Goal: Information Seeking & Learning: Learn about a topic

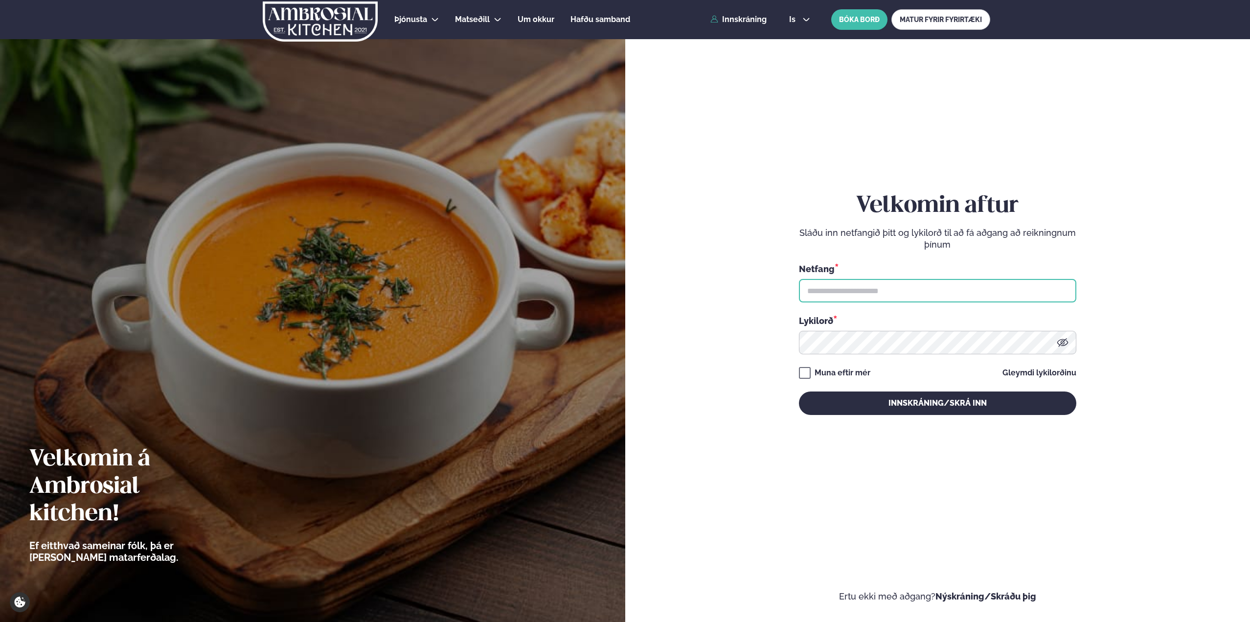
click at [946, 288] on input "text" at bounding box center [937, 290] width 277 height 23
type input "**********"
click at [799, 391] on button "Innskráning/Skrá inn" at bounding box center [937, 402] width 277 height 23
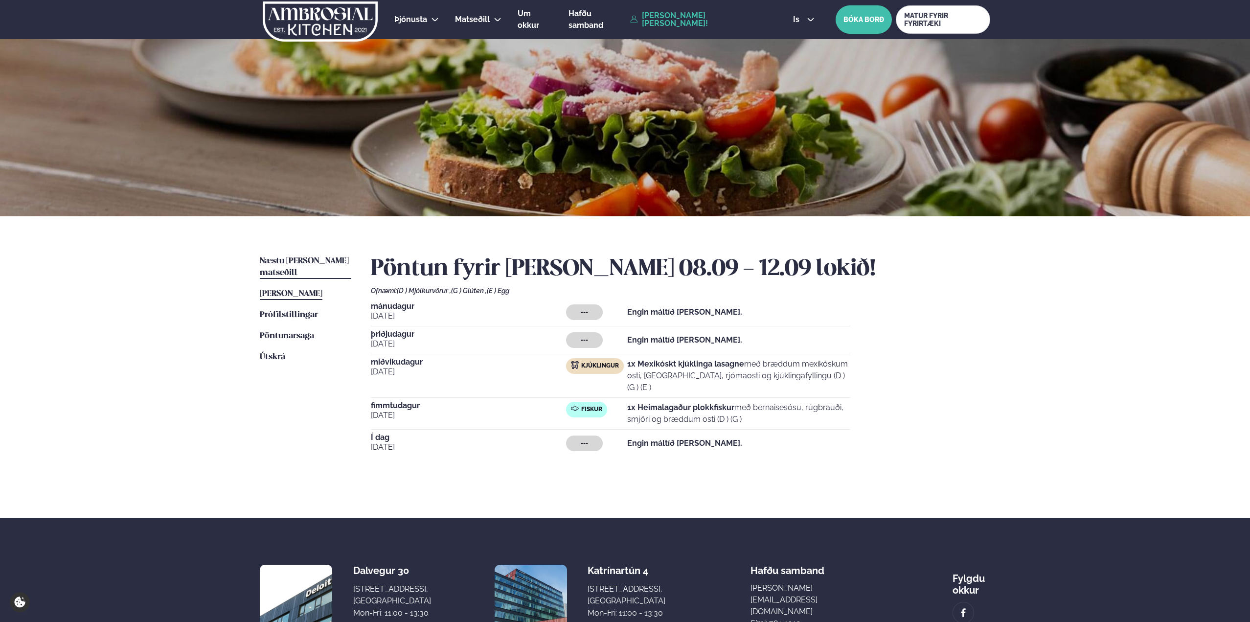
click at [304, 259] on span "Næstu [PERSON_NAME] matseðill" at bounding box center [304, 267] width 89 height 20
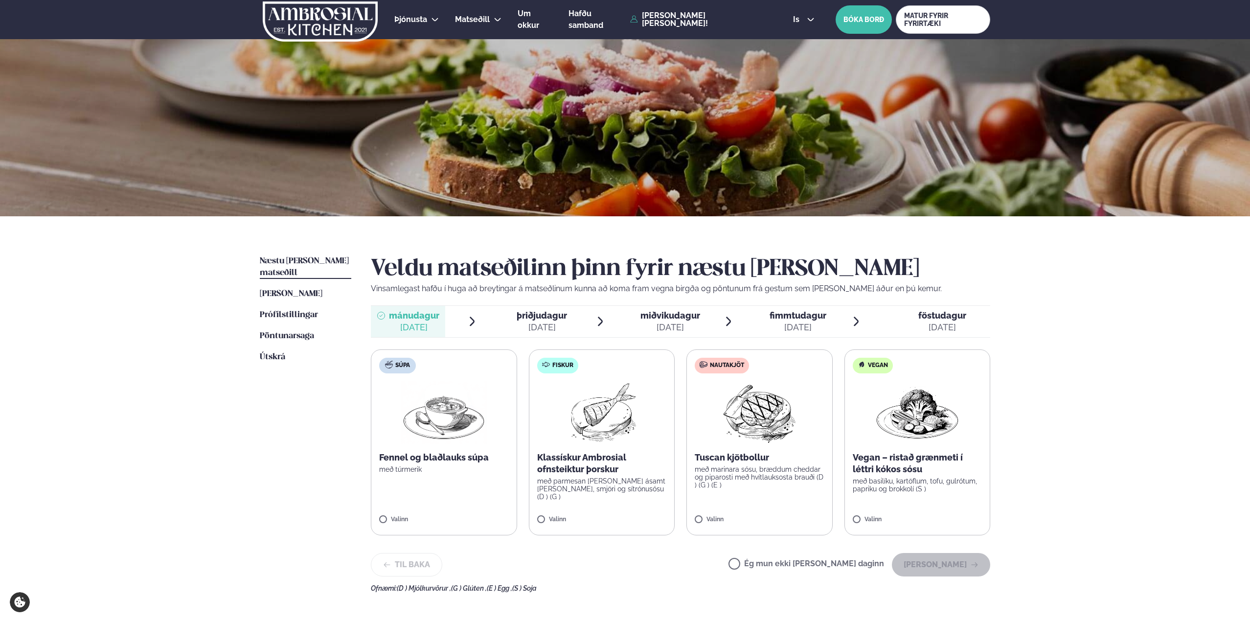
click at [550, 320] on span "þriðjudagur" at bounding box center [542, 315] width 50 height 10
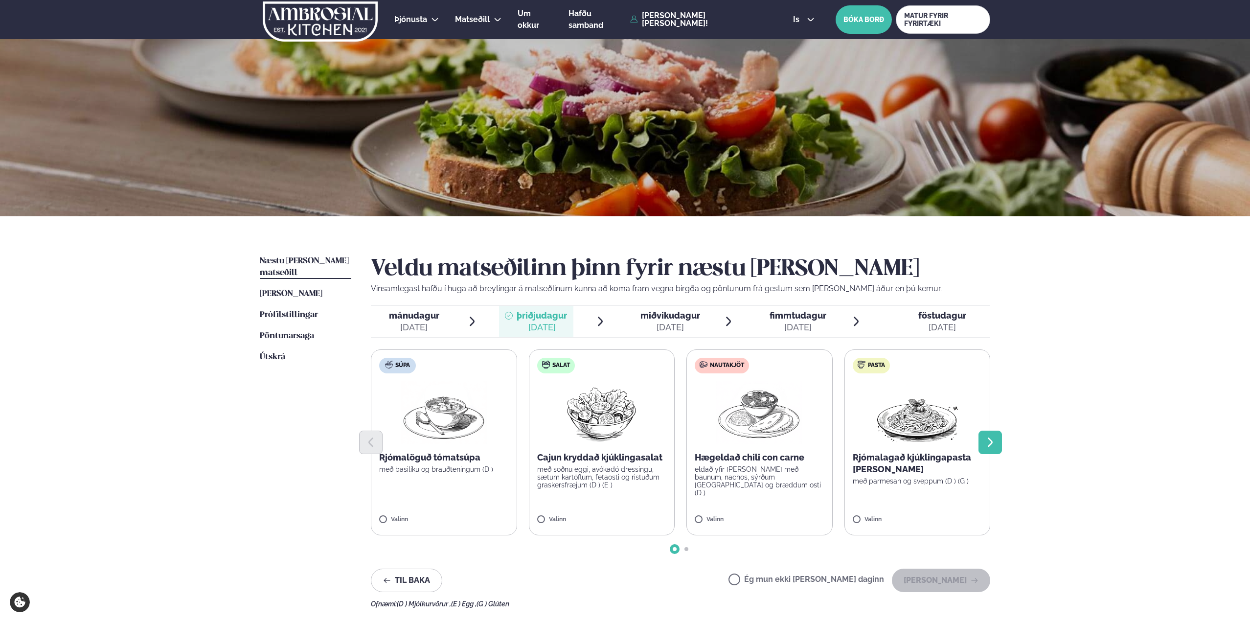
click at [993, 441] on icon "Next slide" at bounding box center [990, 442] width 12 height 12
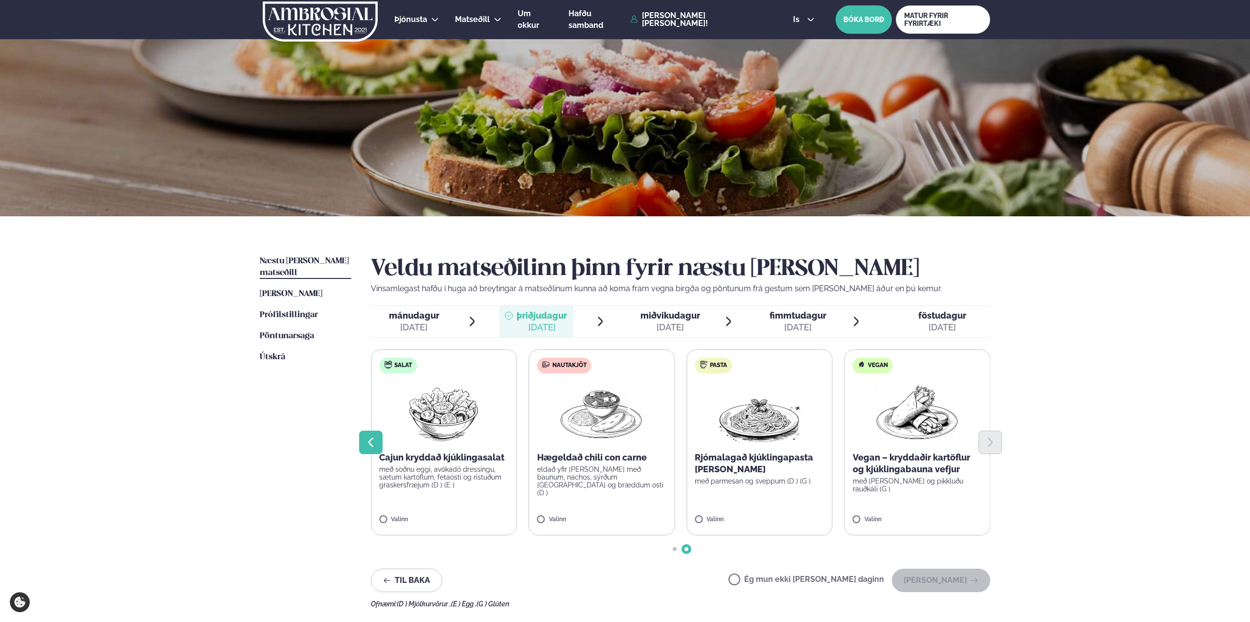
click at [369, 440] on icon "Previous slide" at bounding box center [371, 442] width 12 height 12
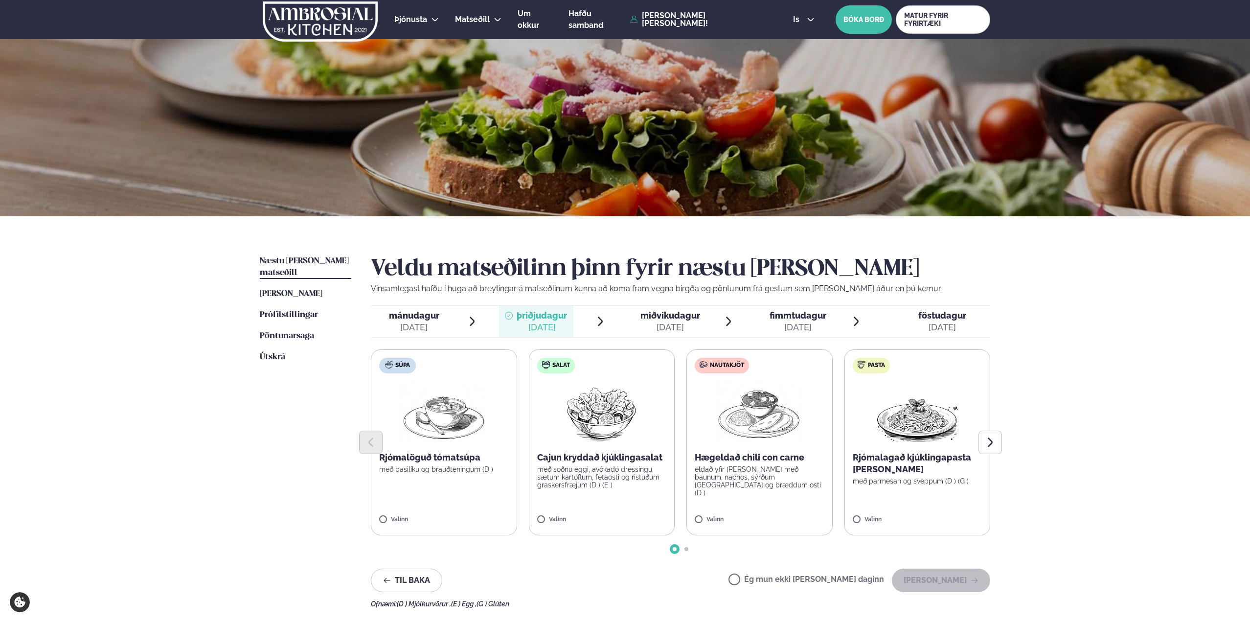
click at [654, 315] on span "miðvikudagur" at bounding box center [670, 315] width 60 height 10
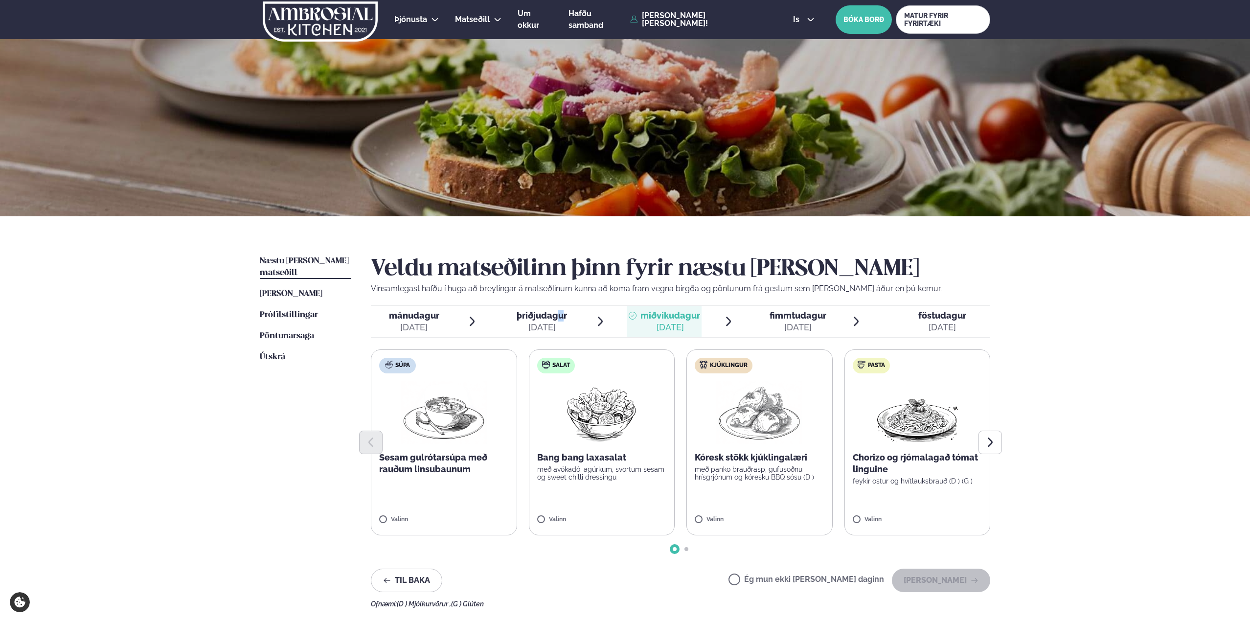
click at [558, 319] on span "þriðjudagur" at bounding box center [542, 315] width 50 height 10
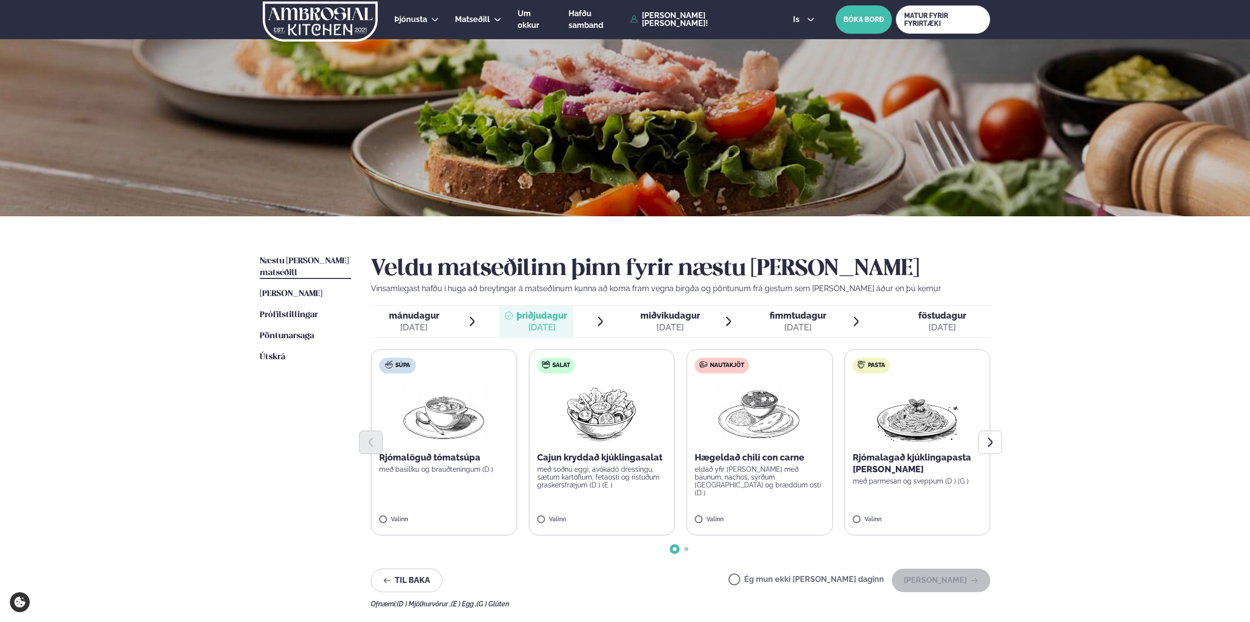
click at [673, 317] on span "miðvikudagur" at bounding box center [670, 315] width 60 height 10
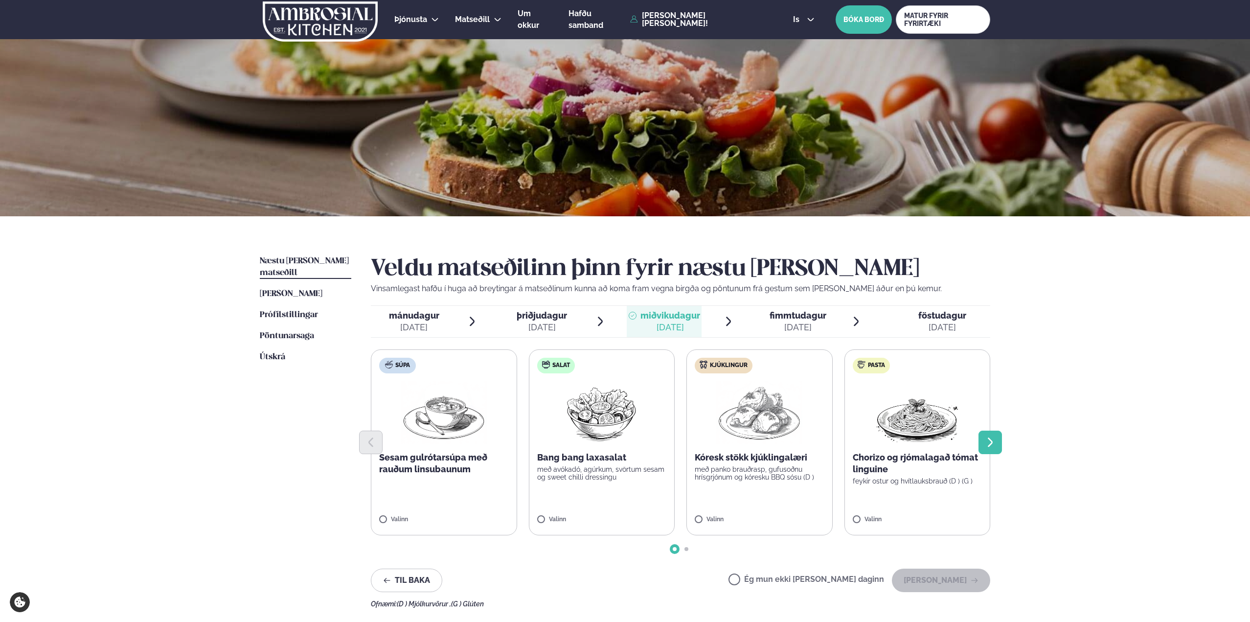
click at [995, 446] on button "Next slide" at bounding box center [989, 441] width 23 height 23
